Goal: Task Accomplishment & Management: Use online tool/utility

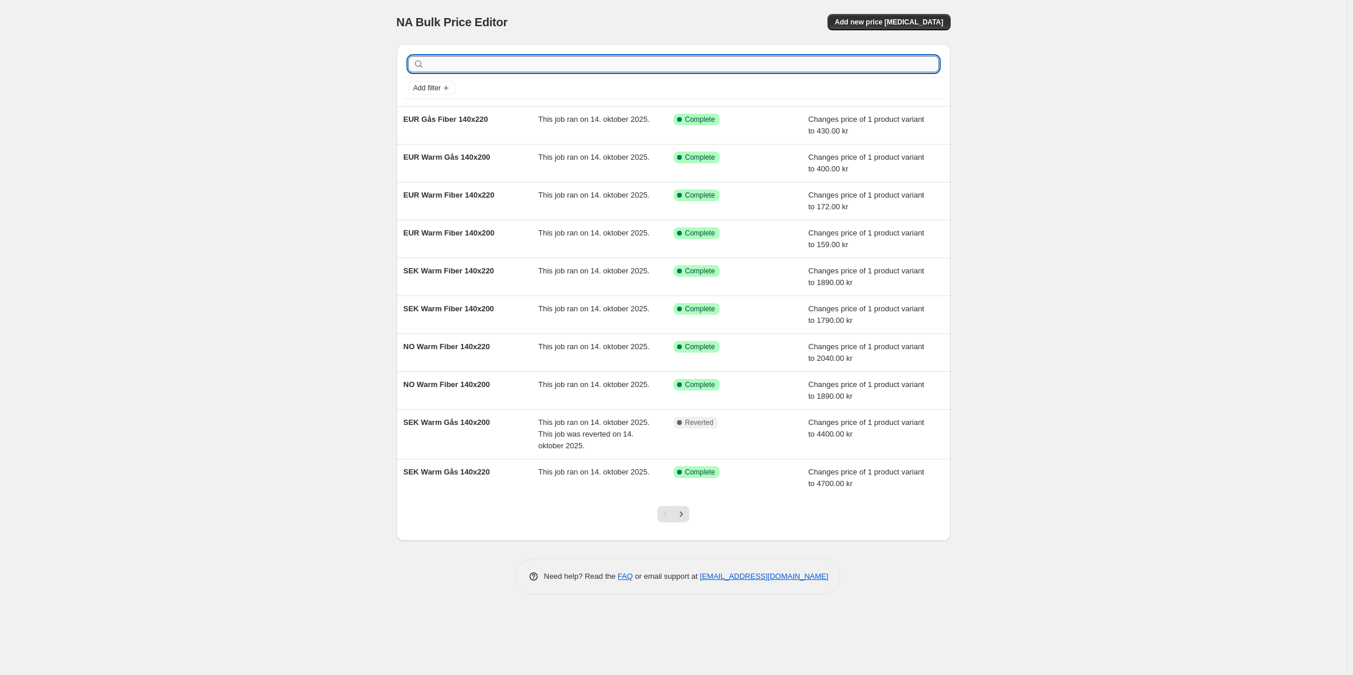
click at [527, 64] on input "text" at bounding box center [683, 64] width 512 height 16
type input "and"
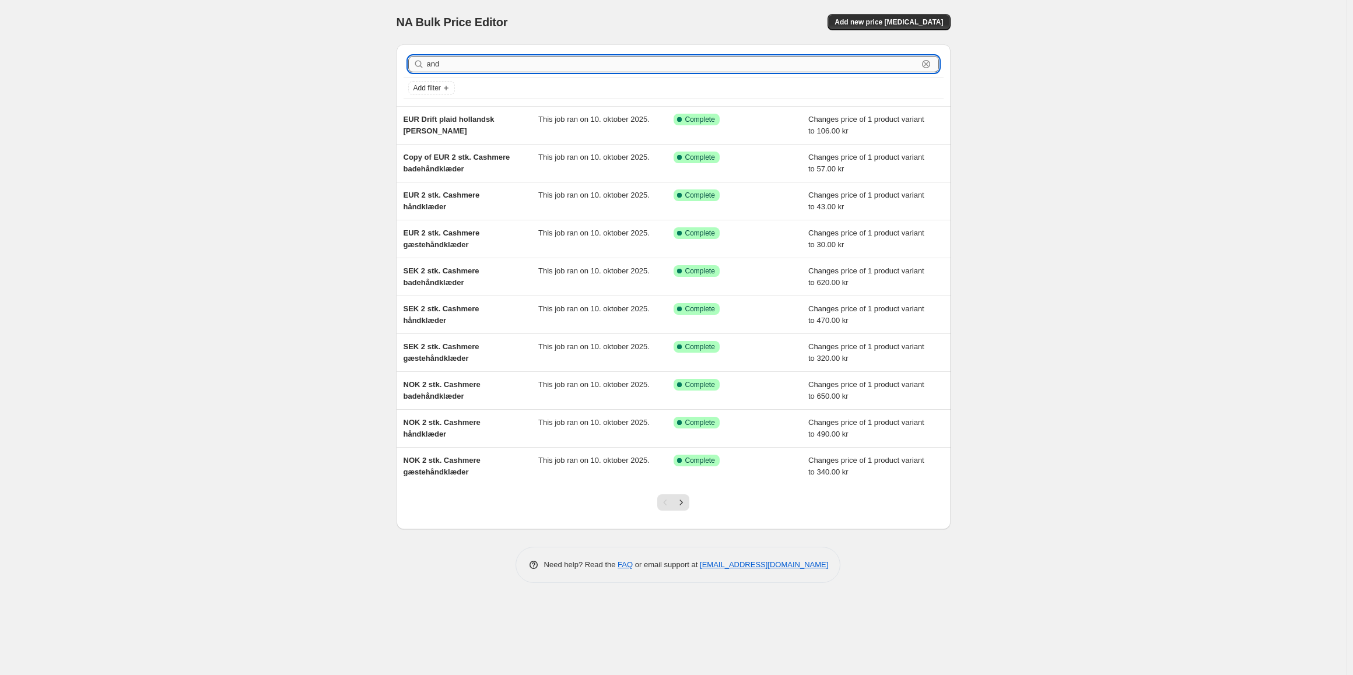
click at [674, 63] on input "and" at bounding box center [672, 64] width 491 height 16
type input "dk and"
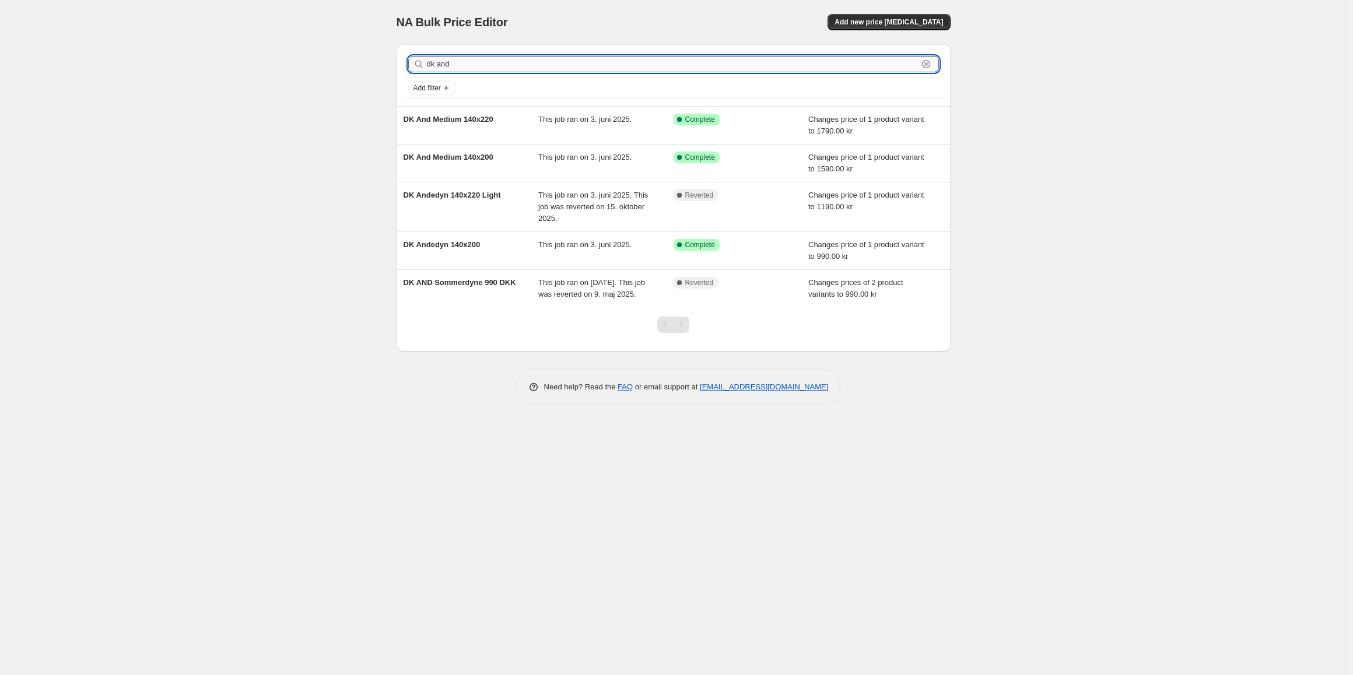
click at [472, 62] on input "dk and" at bounding box center [672, 64] width 491 height 16
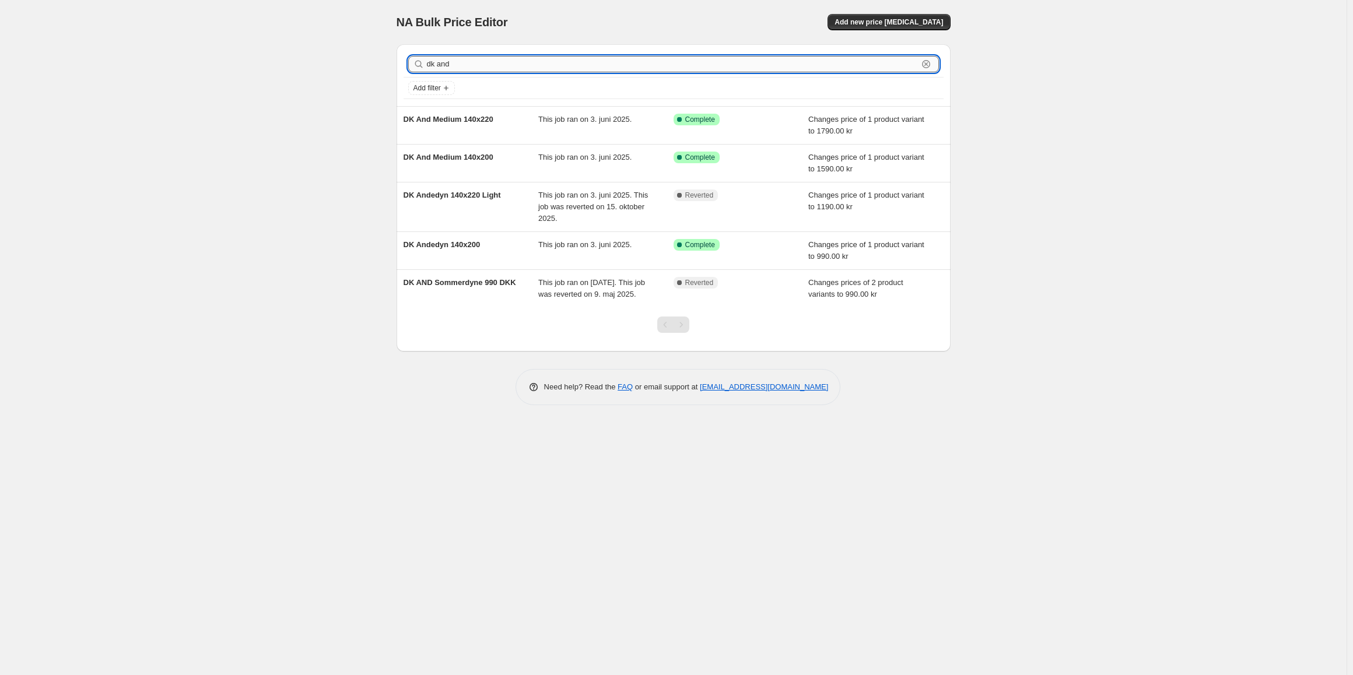
click at [472, 62] on input "dk and" at bounding box center [672, 64] width 491 height 16
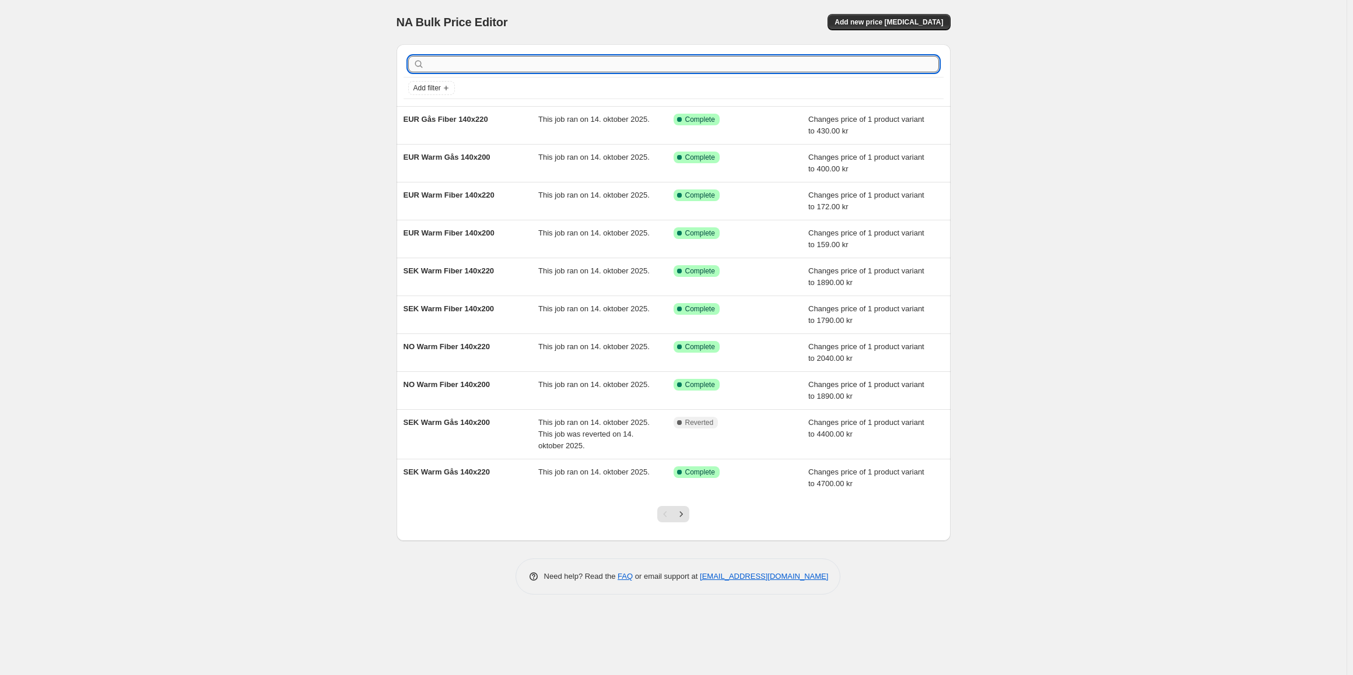
click at [496, 61] on input "text" at bounding box center [683, 64] width 512 height 16
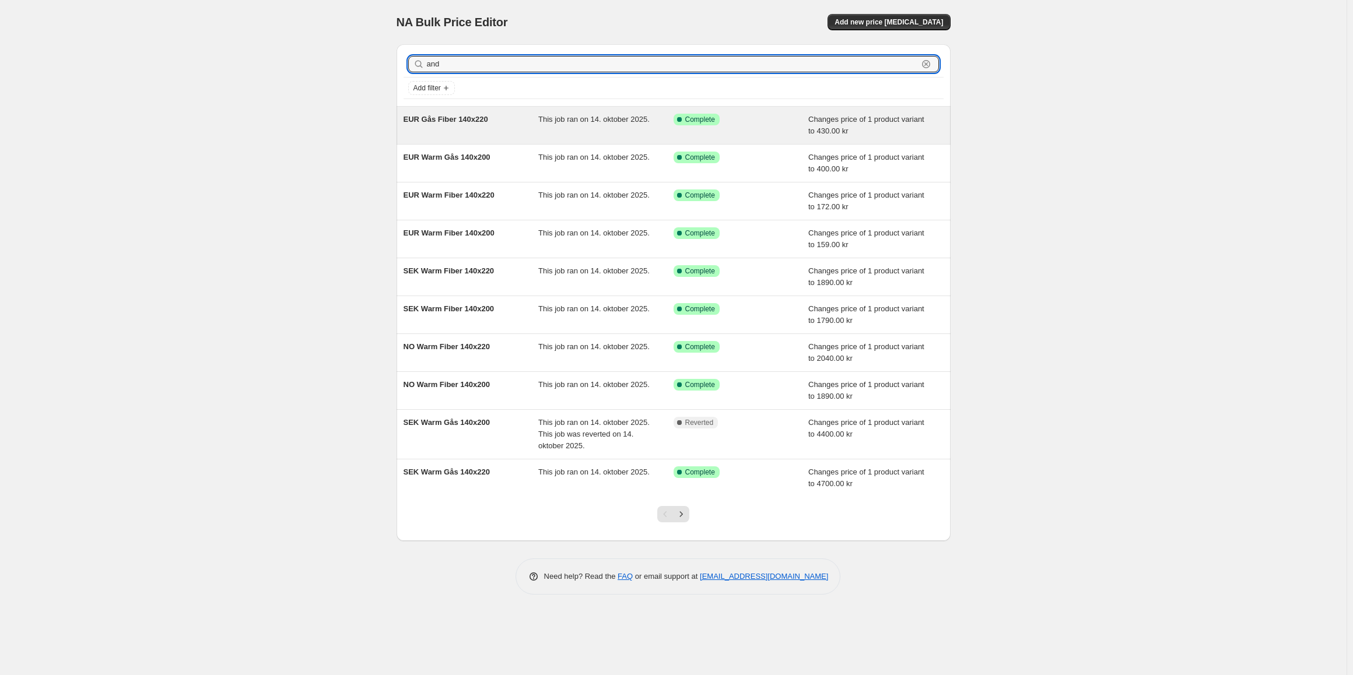
type input "and"
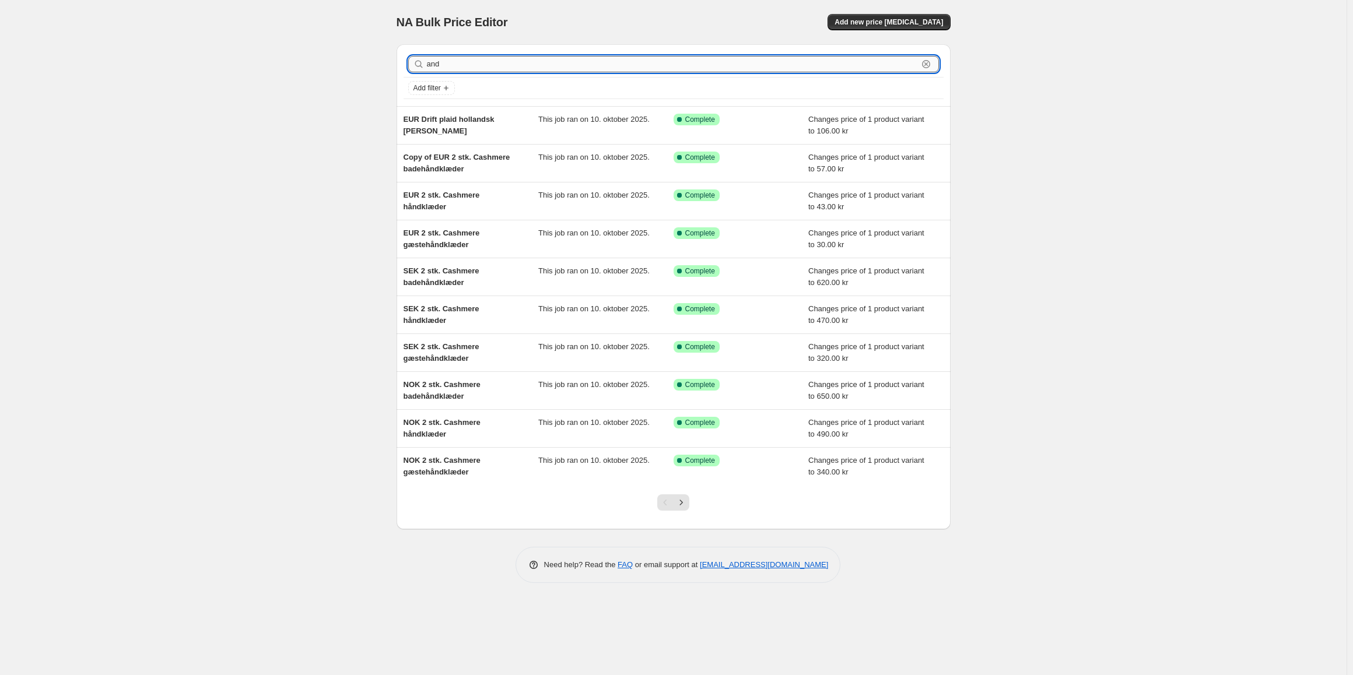
click at [474, 66] on input "and" at bounding box center [672, 64] width 491 height 16
type input "and light"
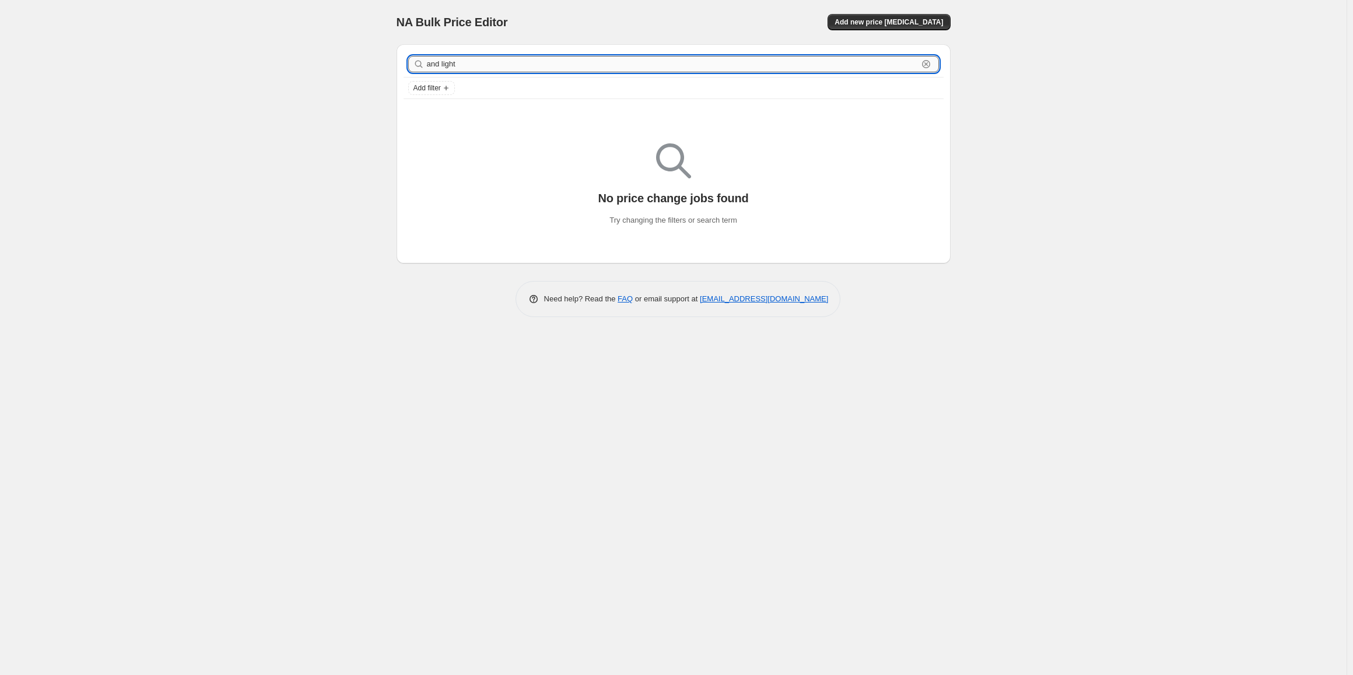
click at [496, 65] on input "and light" at bounding box center [672, 64] width 491 height 16
type input "and"
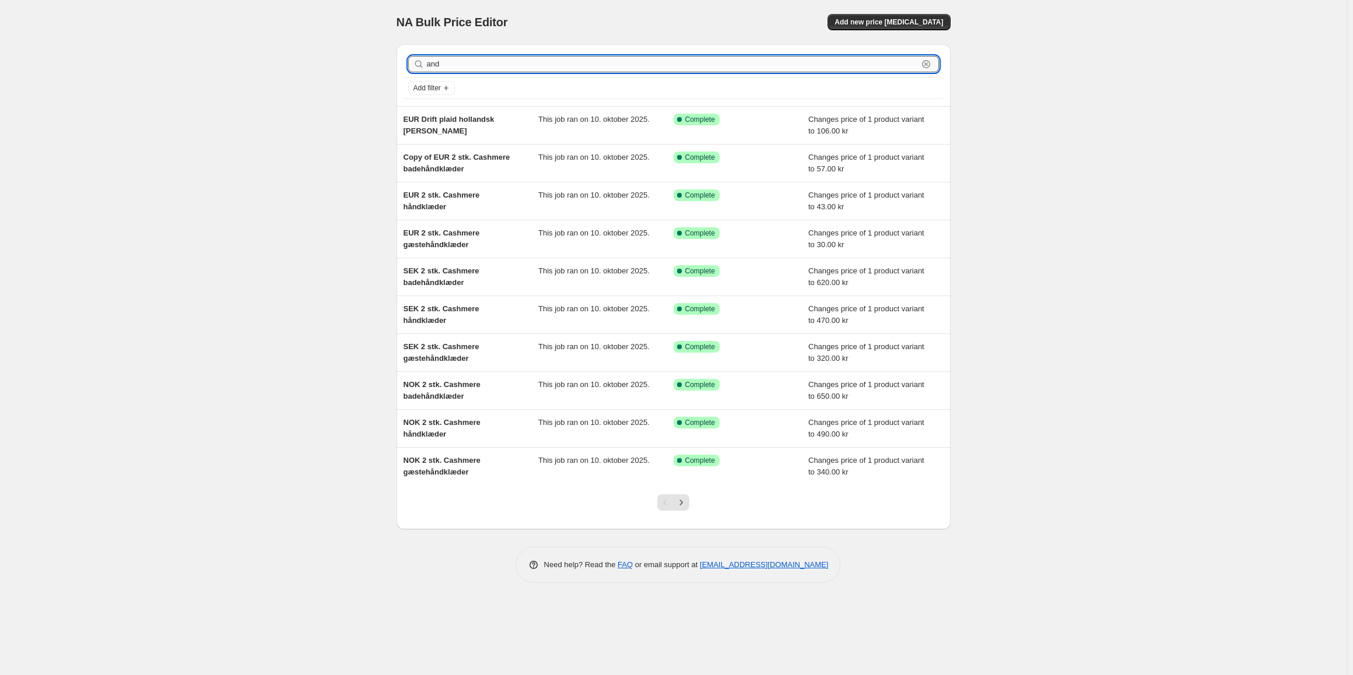
click at [495, 59] on input "and" at bounding box center [672, 64] width 491 height 16
type input "a"
type input "light dyne"
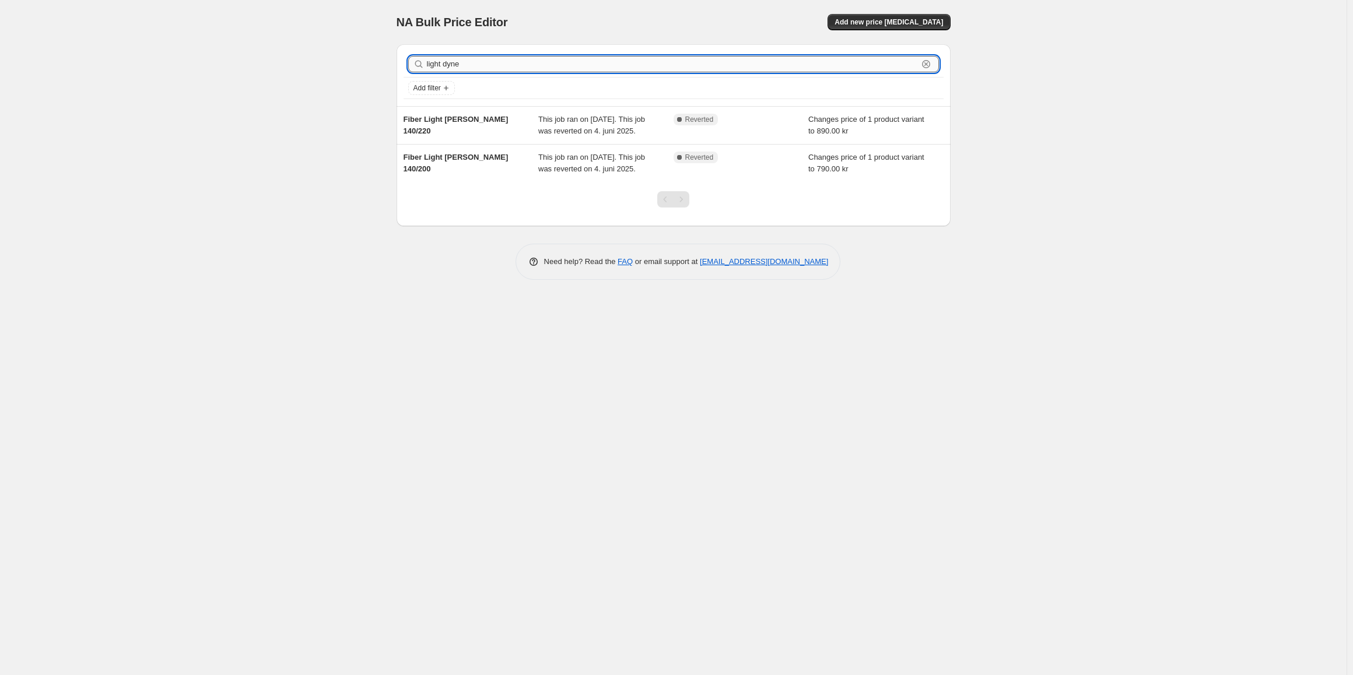
click at [541, 61] on input "light dyne" at bounding box center [672, 64] width 491 height 16
type input "duck"
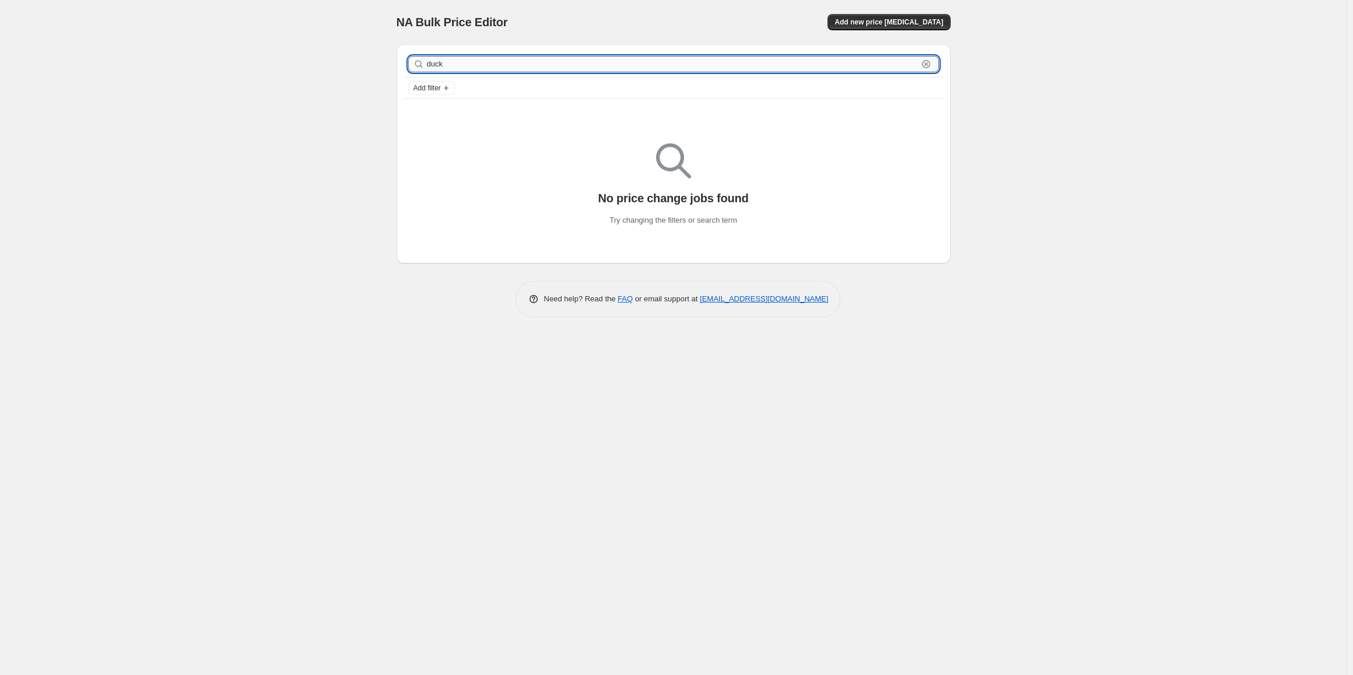
click at [499, 65] on input "duck" at bounding box center [672, 64] width 491 height 16
type input "and som"
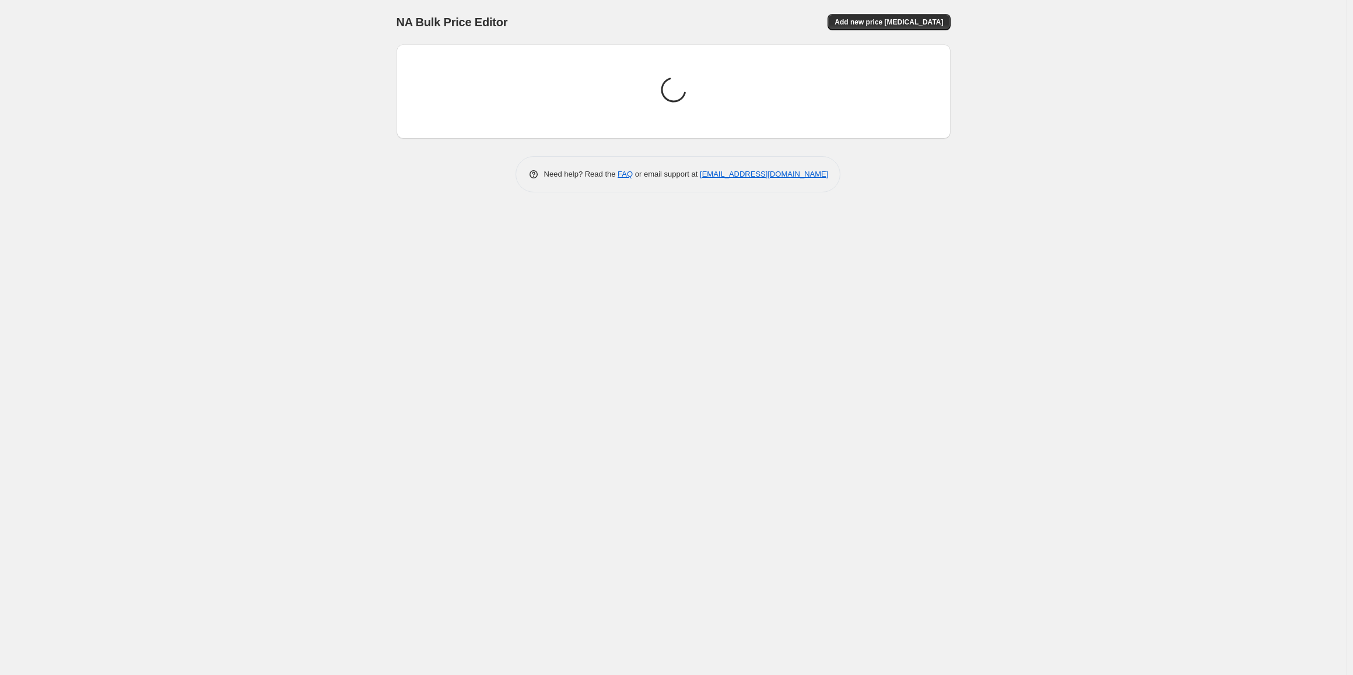
click at [453, 58] on div "Loading price change jobs..." at bounding box center [673, 92] width 535 height 76
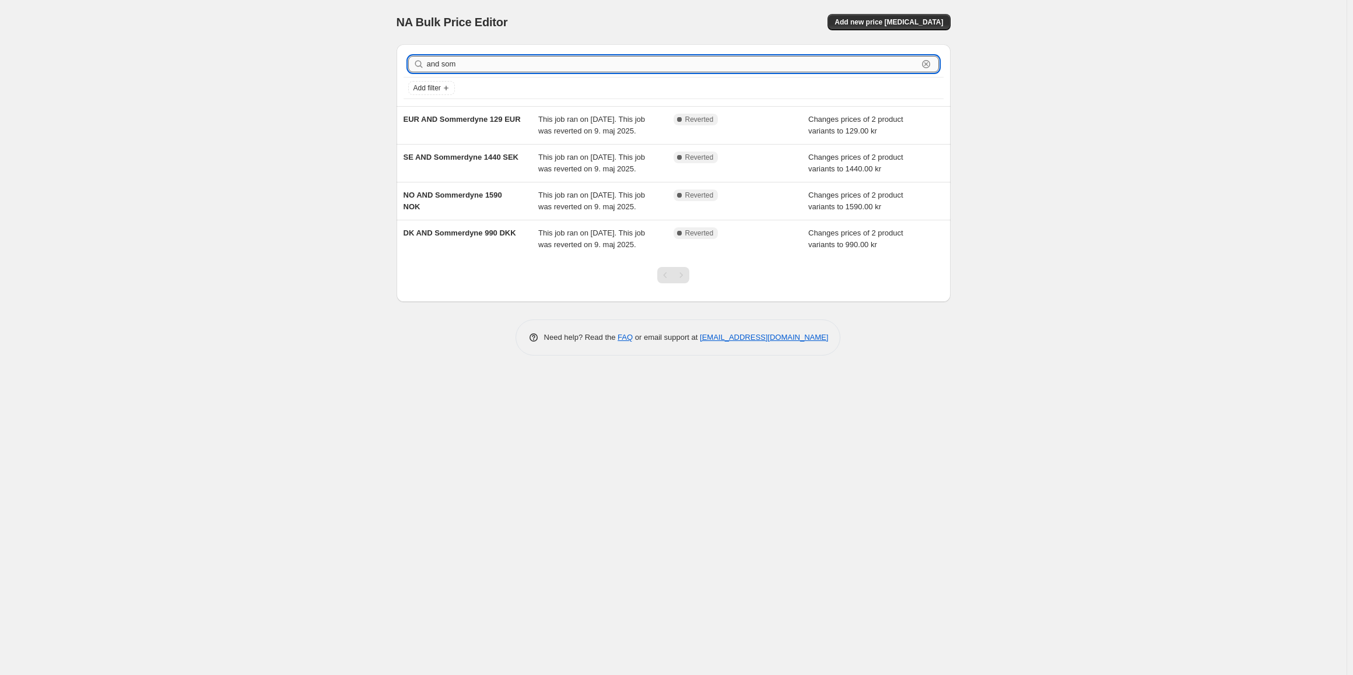
click at [460, 60] on input "and som" at bounding box center [672, 64] width 491 height 16
type input "AND"
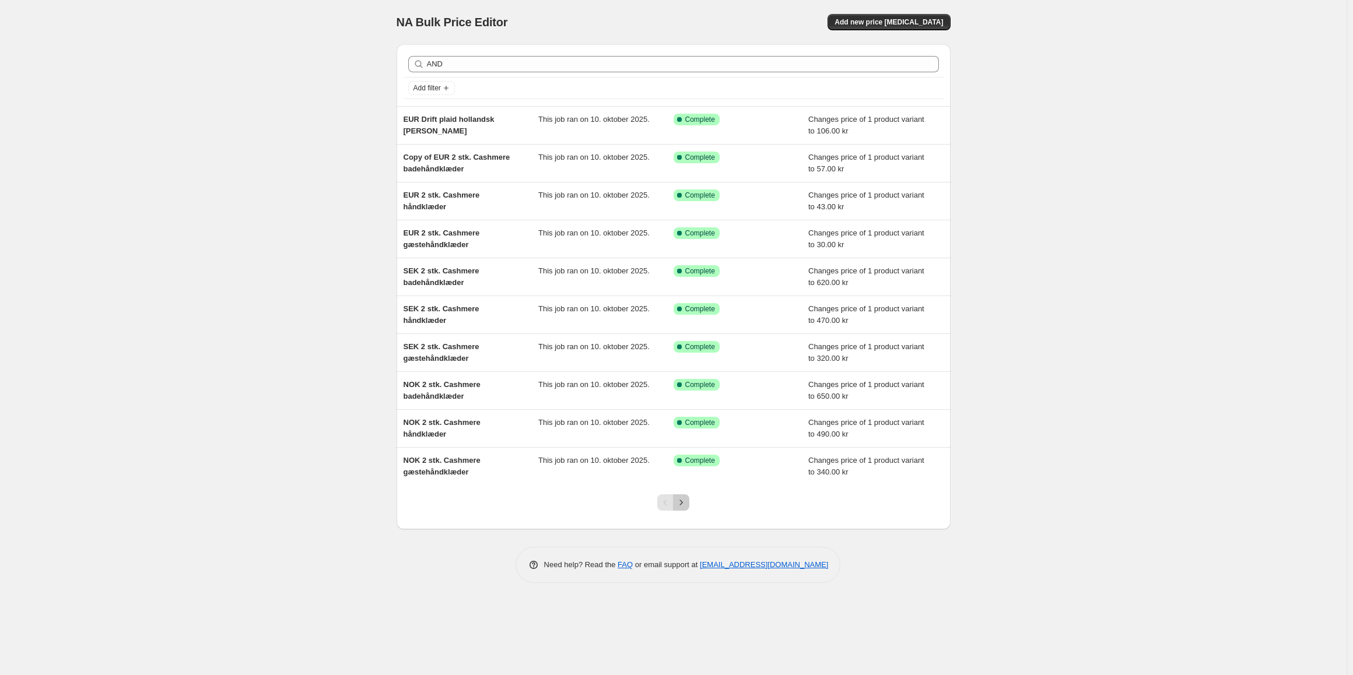
click at [683, 502] on icon "Next" at bounding box center [681, 503] width 12 height 12
